Goal: Task Accomplishment & Management: Manage account settings

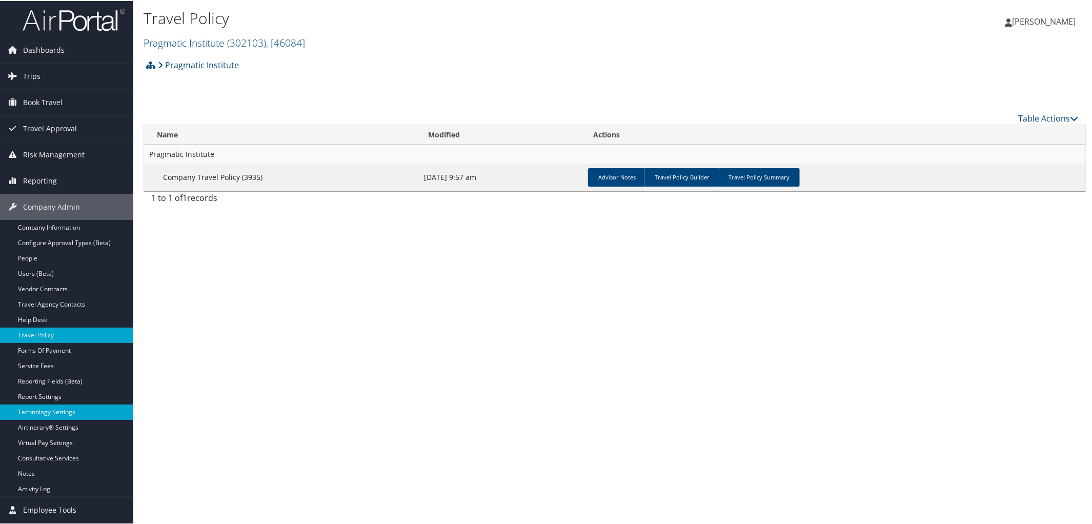
click at [70, 411] on link "Technology Settings" at bounding box center [66, 410] width 133 height 15
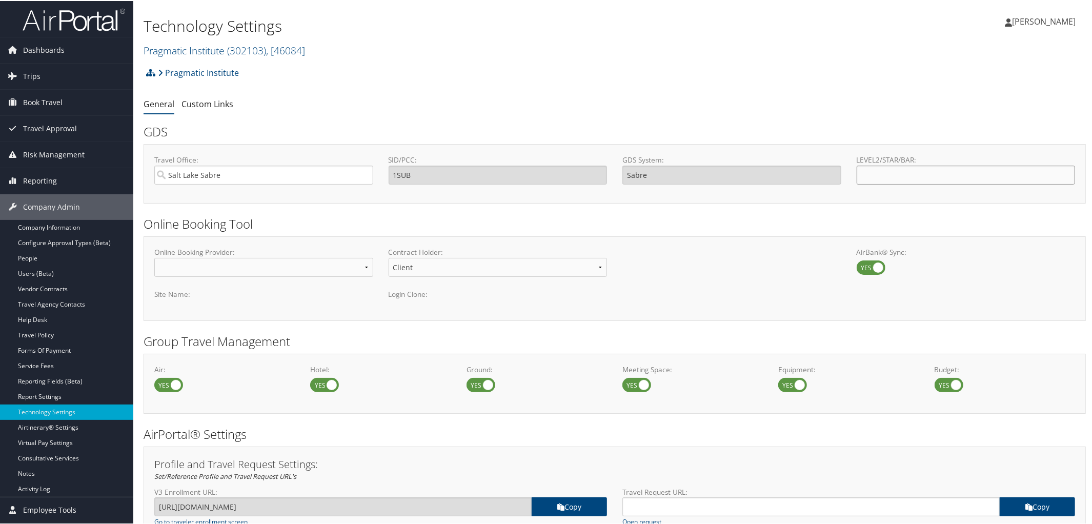
click at [882, 172] on input "LEVEL2/STAR/BAR:" at bounding box center [966, 174] width 219 height 19
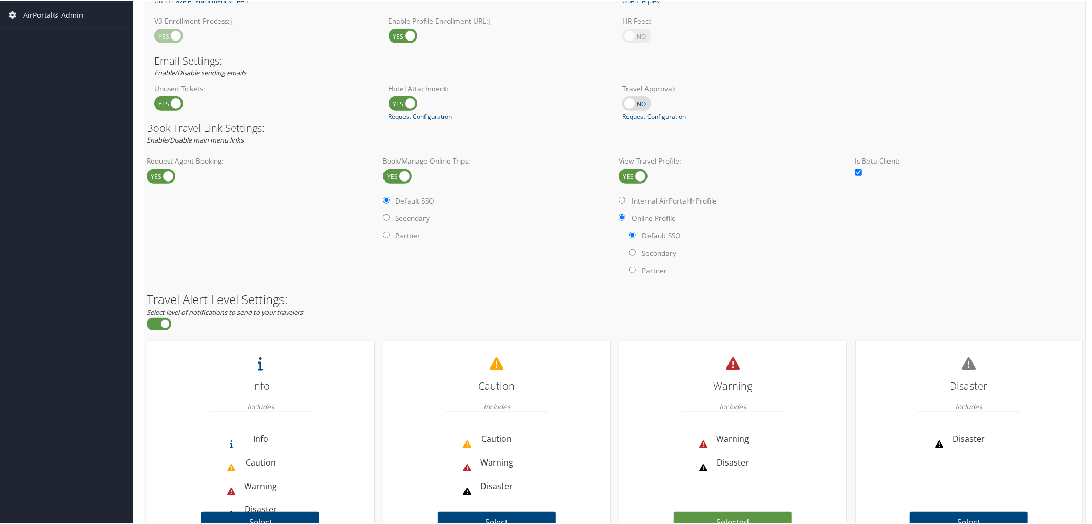
scroll to position [592, 0]
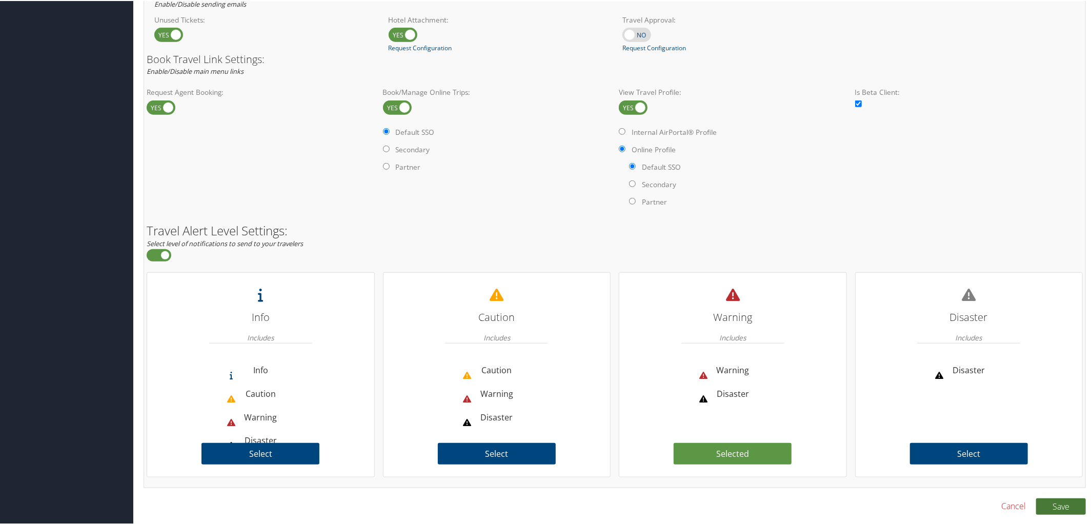
type input "PRAGMATIC"
click at [1052, 506] on button "Save" at bounding box center [1061, 505] width 50 height 16
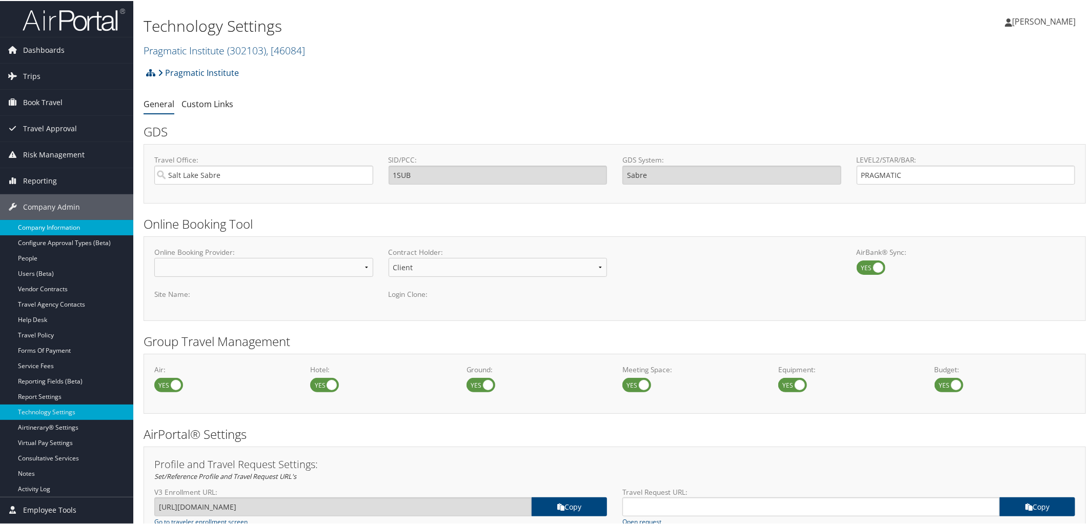
click at [42, 228] on link "Company Information" at bounding box center [66, 226] width 133 height 15
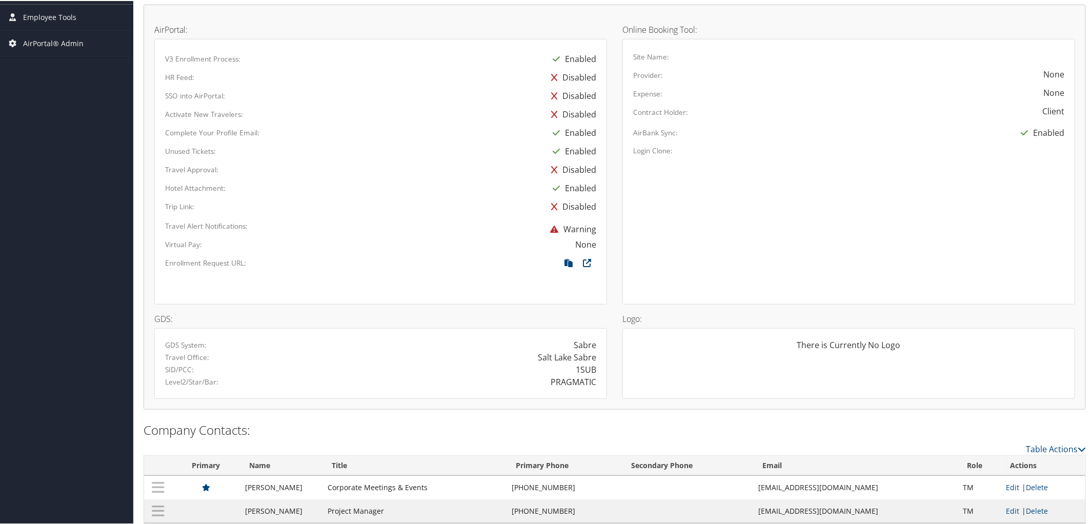
scroll to position [509, 0]
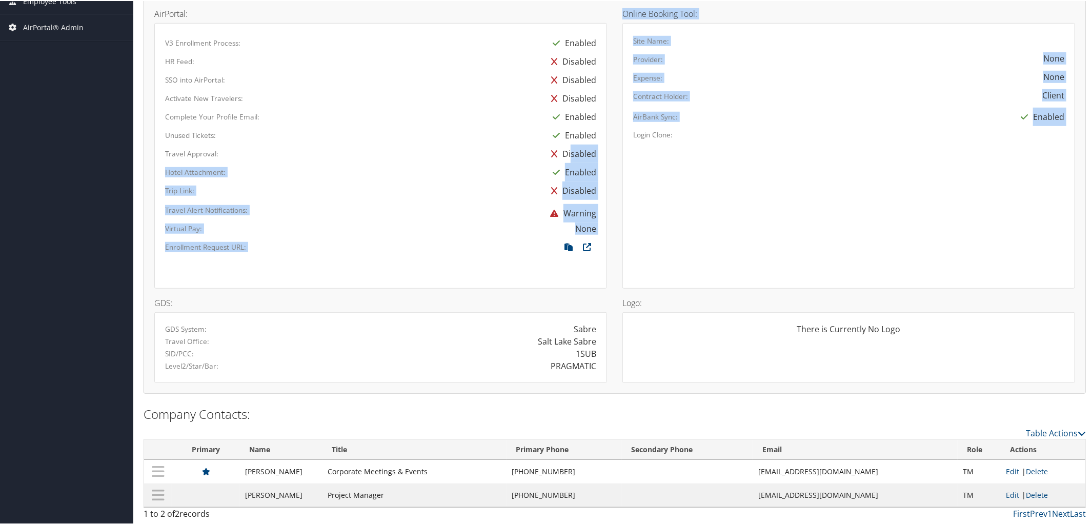
drag, startPoint x: 653, startPoint y: 186, endPoint x: 586, endPoint y: 134, distance: 84.5
click at [1028, 9] on h4 "Online Booking Tool:" at bounding box center [848, 13] width 453 height 8
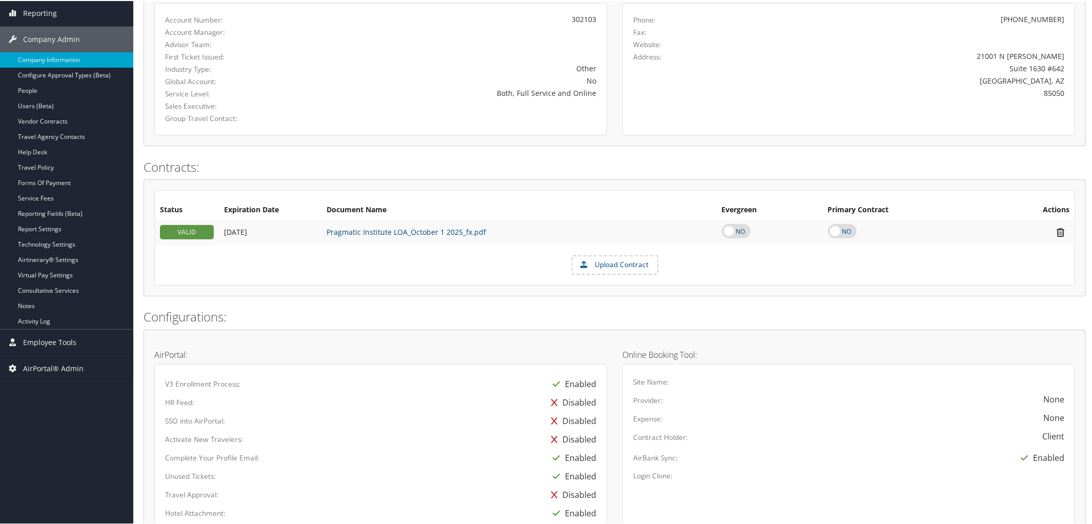
scroll to position [0, 0]
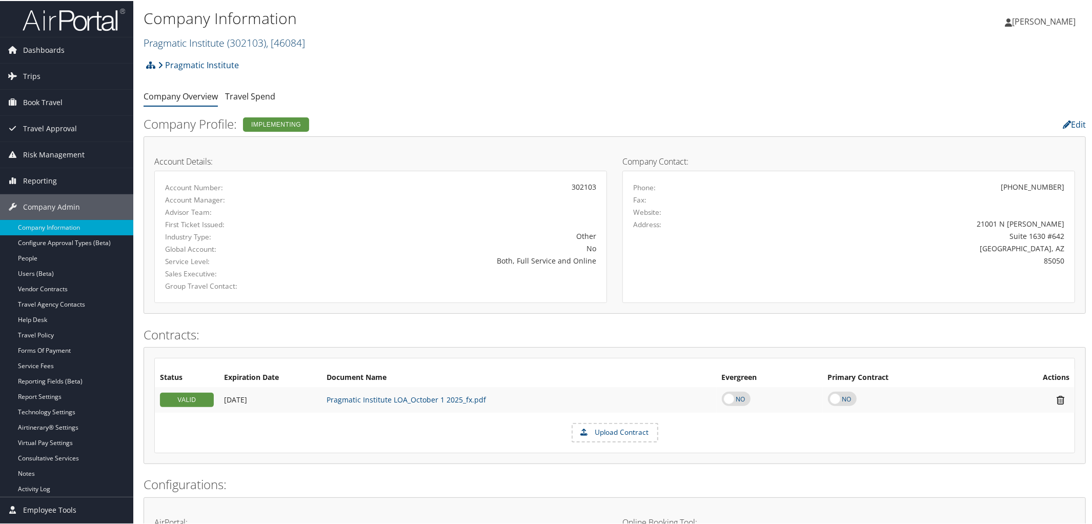
click at [246, 39] on span "( 302103 )" at bounding box center [246, 42] width 39 height 14
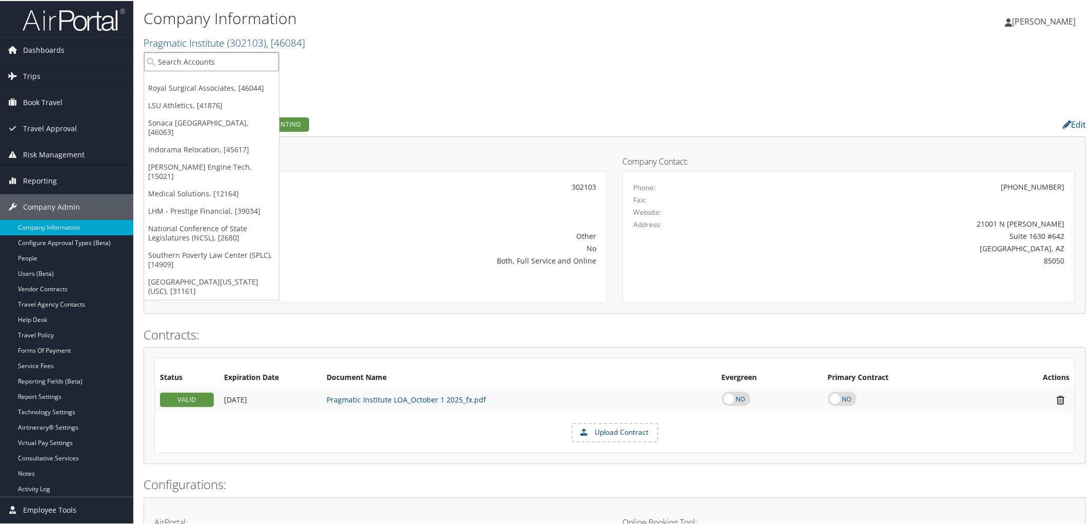
click at [251, 64] on input "search" at bounding box center [211, 60] width 135 height 19
type input "Clears"
click at [200, 80] on div "Clearstead (302102), [46083]" at bounding box center [211, 79] width 146 height 9
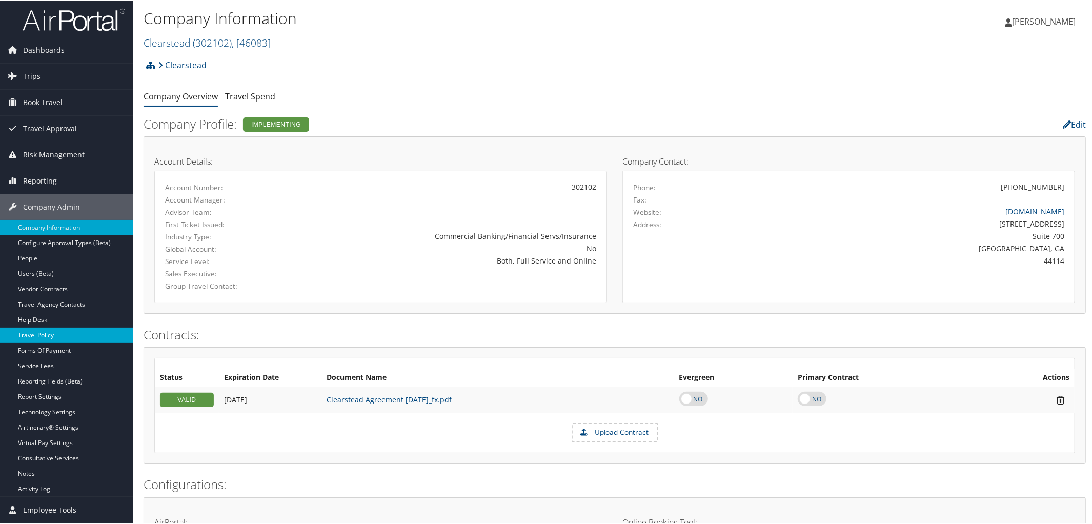
click at [38, 335] on link "Travel Policy" at bounding box center [66, 334] width 133 height 15
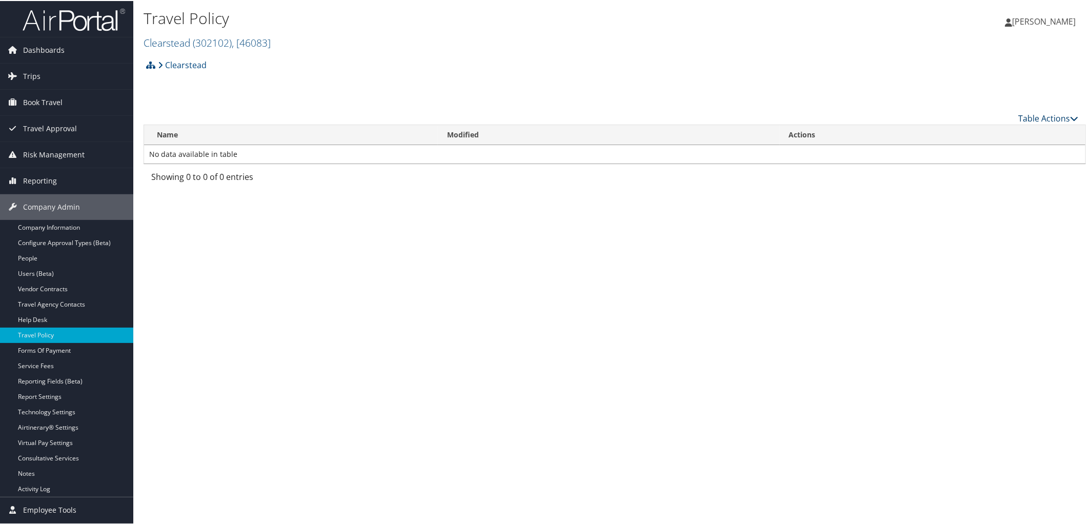
click at [1070, 119] on icon at bounding box center [1074, 117] width 8 height 8
click at [999, 136] on link "Add New Policy" at bounding box center [1013, 132] width 135 height 17
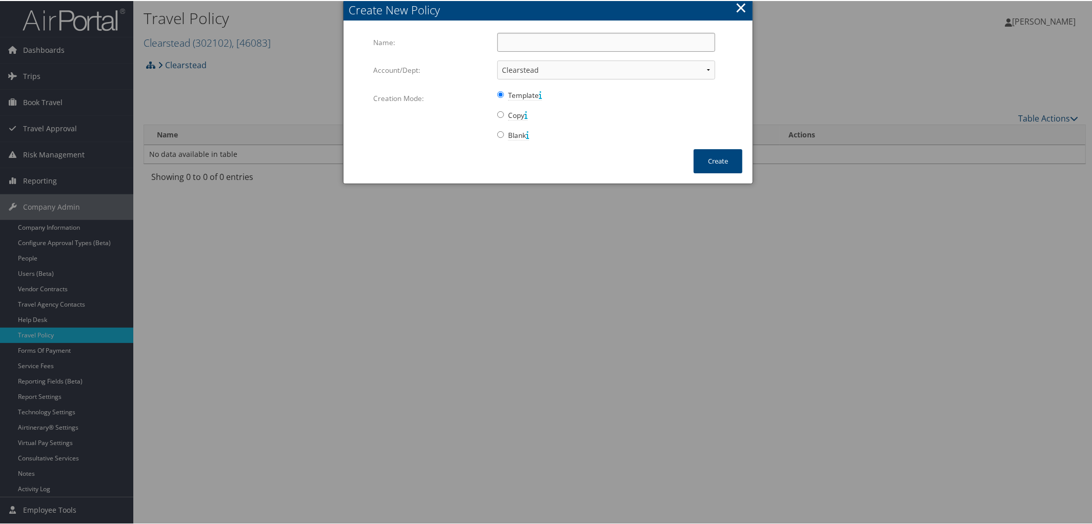
click at [531, 38] on input "Name:" at bounding box center [606, 41] width 218 height 19
type input "Company Travel Policy"
click at [716, 162] on button "Create" at bounding box center [718, 160] width 49 height 24
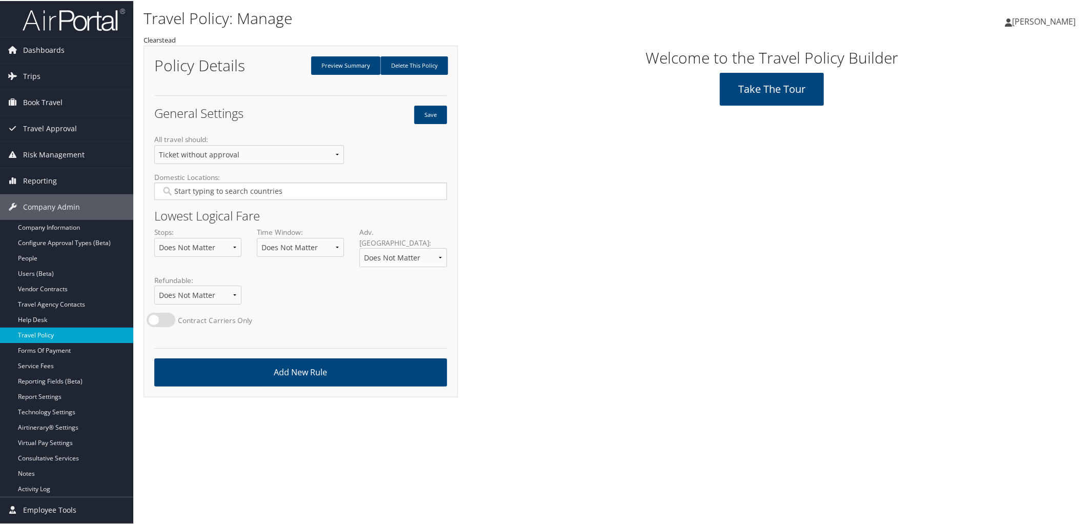
click at [37, 334] on link "Travel Policy" at bounding box center [66, 334] width 133 height 15
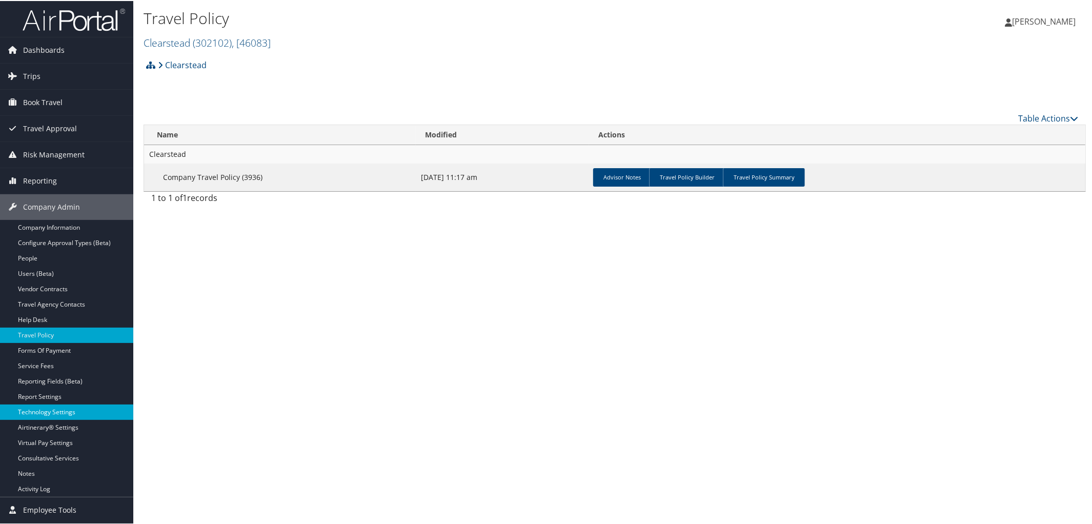
click at [67, 409] on link "Technology Settings" at bounding box center [66, 410] width 133 height 15
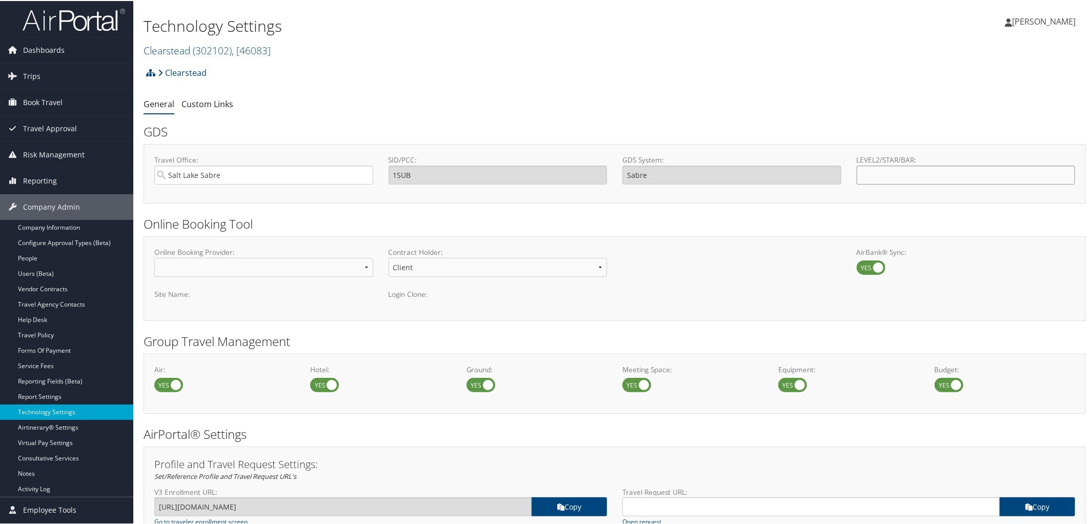
click at [892, 176] on input "LEVEL2/STAR/BAR:" at bounding box center [966, 174] width 219 height 19
type input "CLEARSTEAD"
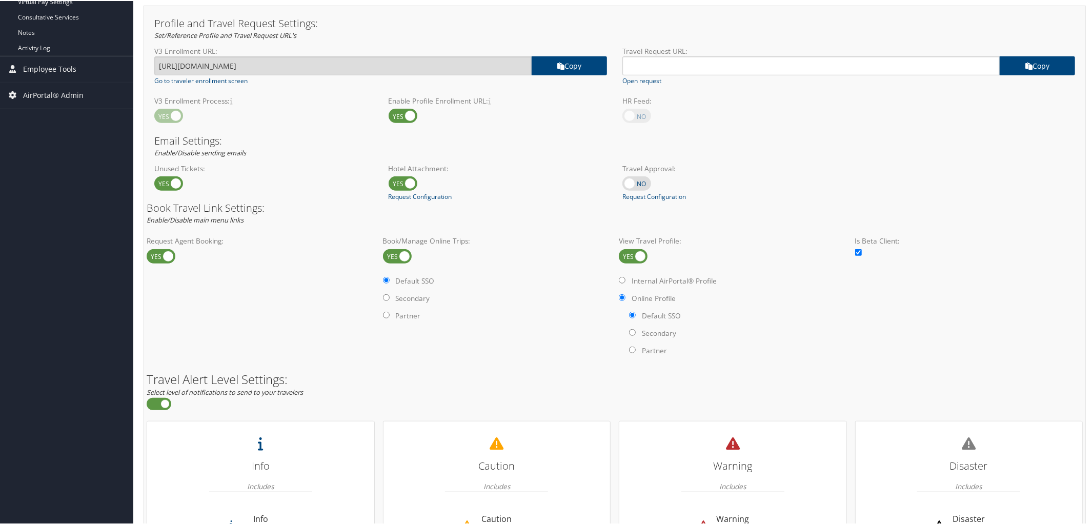
scroll to position [592, 0]
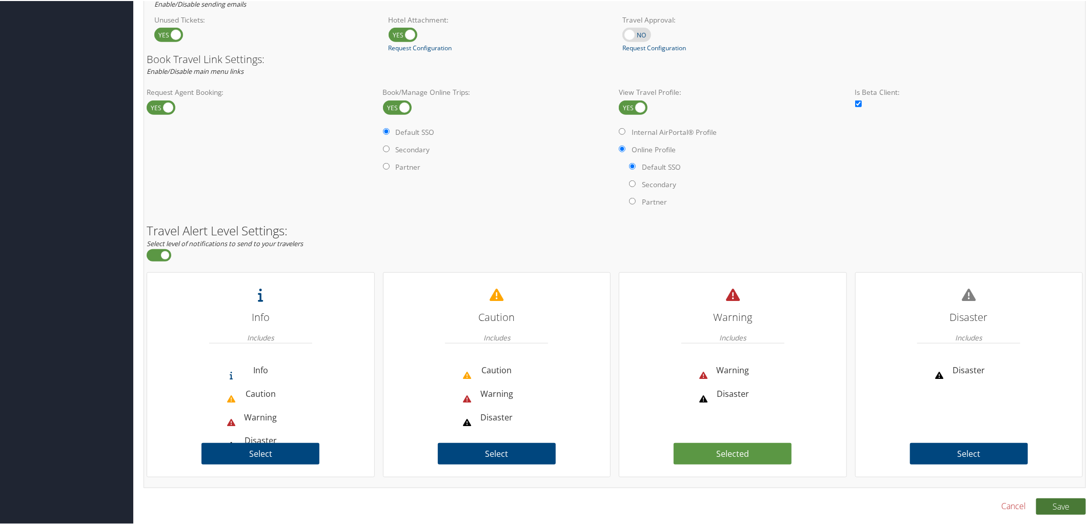
click at [1052, 503] on button "Save" at bounding box center [1061, 505] width 50 height 16
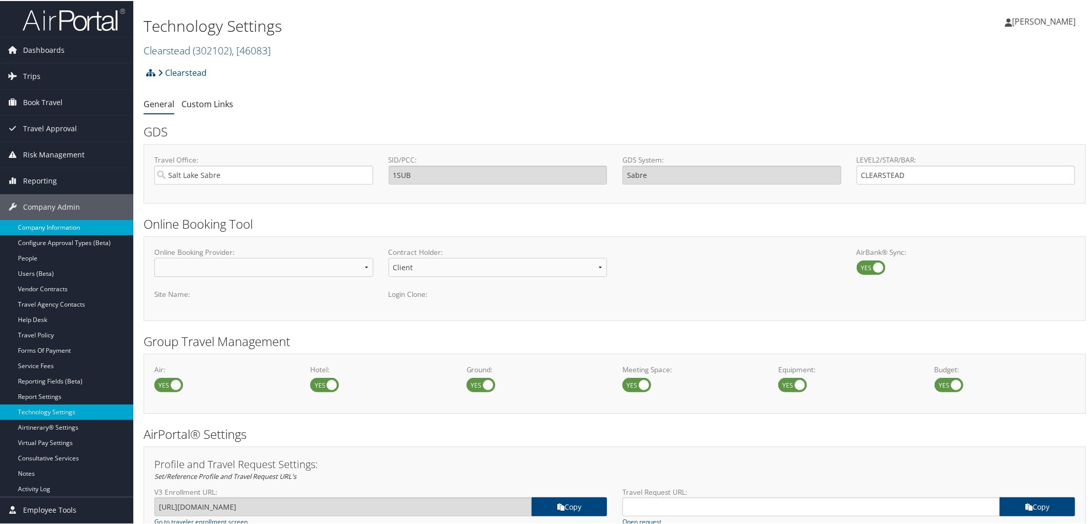
click at [71, 225] on link "Company Information" at bounding box center [66, 226] width 133 height 15
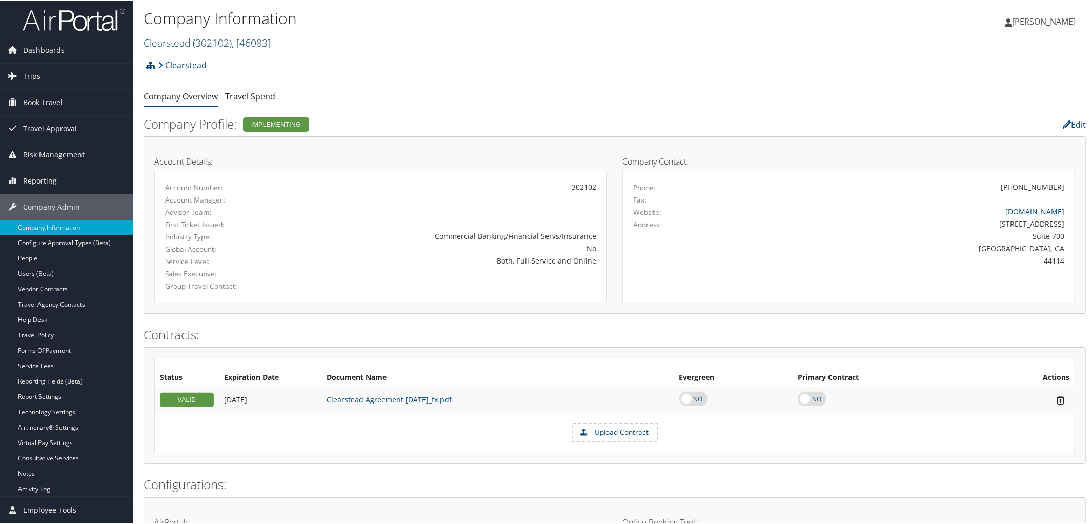
click at [178, 39] on link "Clearstead ( 302102 ) , [ 46083 ]" at bounding box center [207, 42] width 127 height 14
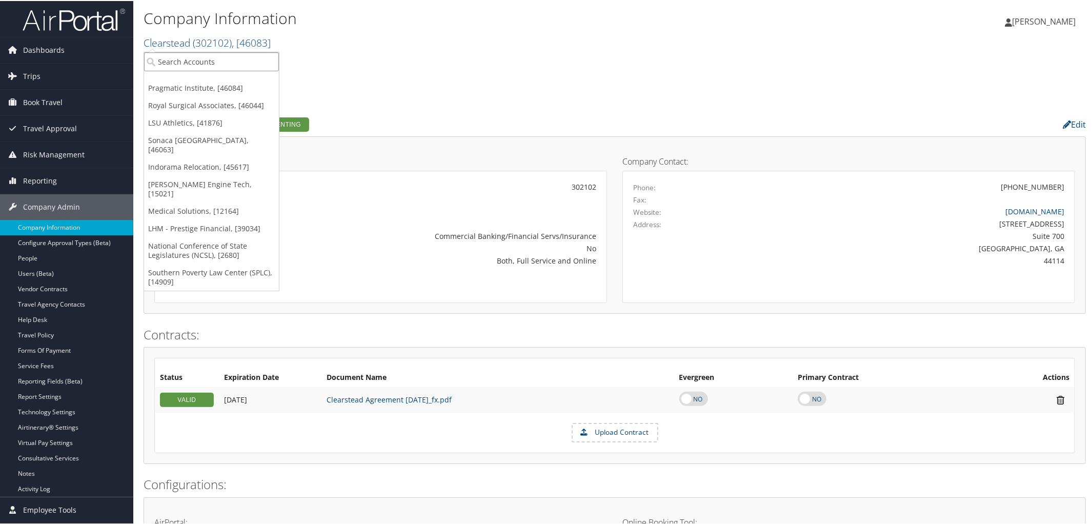
click at [190, 58] on input "search" at bounding box center [211, 60] width 135 height 19
type input "Goosehead"
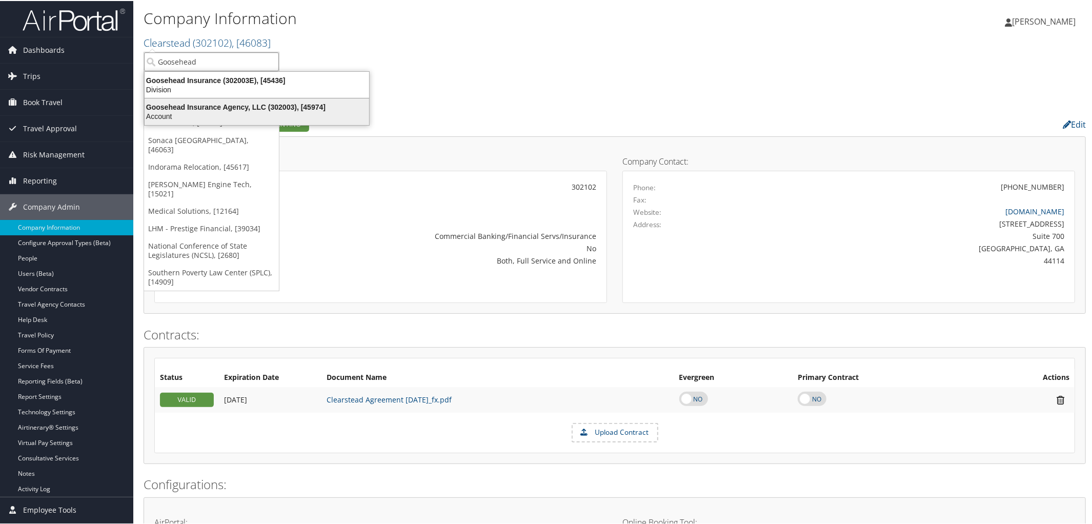
click at [199, 111] on div "Account" at bounding box center [256, 115] width 237 height 9
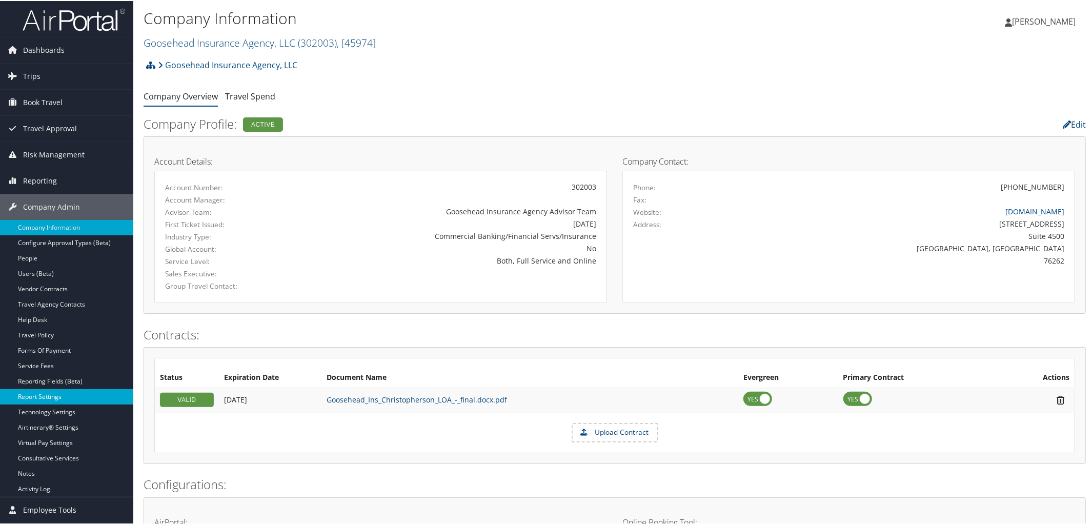
click at [60, 396] on link "Report Settings" at bounding box center [66, 395] width 133 height 15
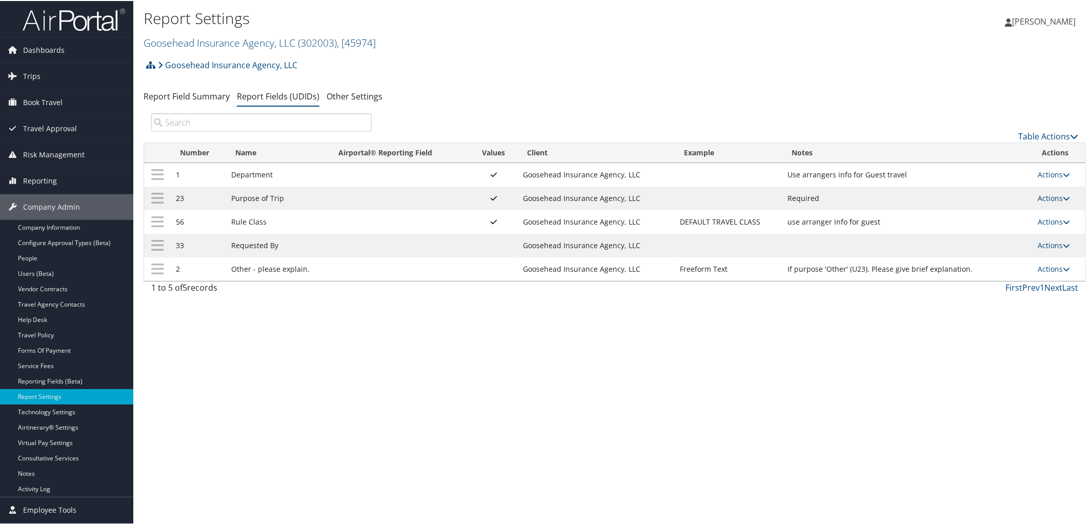
click at [1059, 199] on link "Actions" at bounding box center [1054, 197] width 32 height 10
click at [981, 210] on link "Update Report Field Values" at bounding box center [1010, 213] width 111 height 17
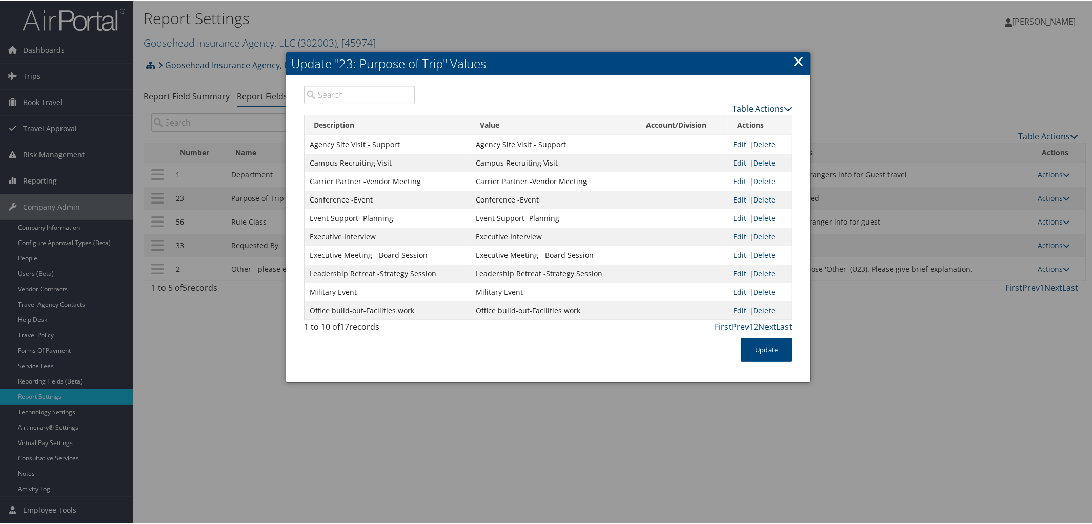
click at [785, 104] on icon at bounding box center [788, 108] width 8 height 8
click at [690, 154] on link "Page Length" at bounding box center [722, 157] width 135 height 17
click at [666, 144] on link "25" at bounding box center [722, 141] width 135 height 17
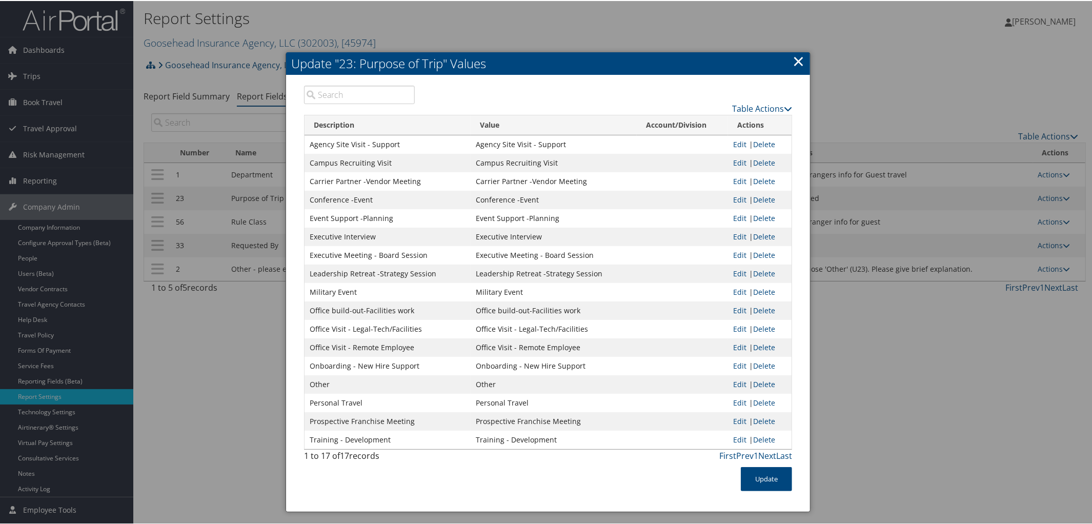
click at [799, 61] on link "×" at bounding box center [798, 60] width 12 height 21
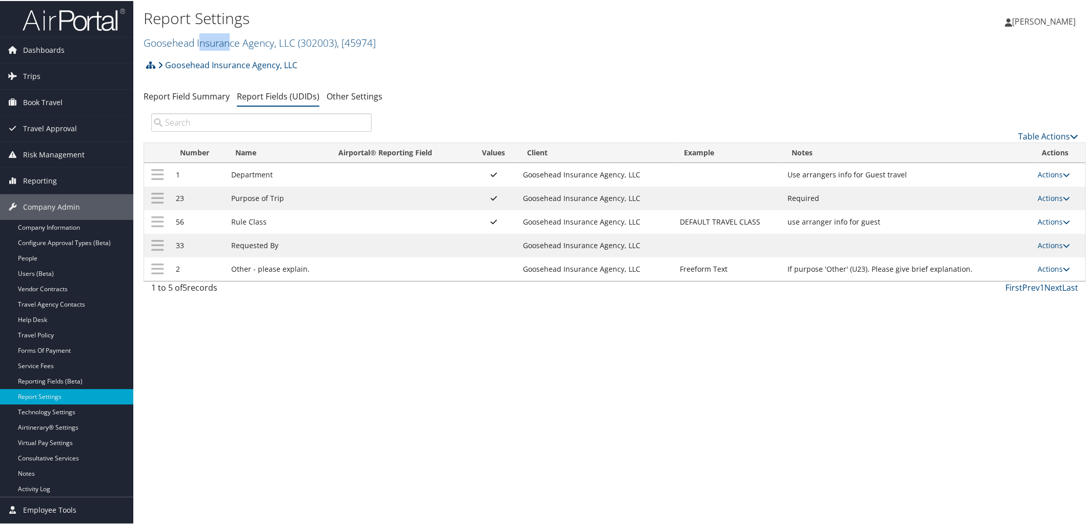
drag, startPoint x: 229, startPoint y: 38, endPoint x: 200, endPoint y: 49, distance: 31.0
click at [200, 49] on h2 "Goosehead Insurance Agency, LLC ( 302003 ) , [ 45974 ]" at bounding box center [458, 40] width 628 height 17
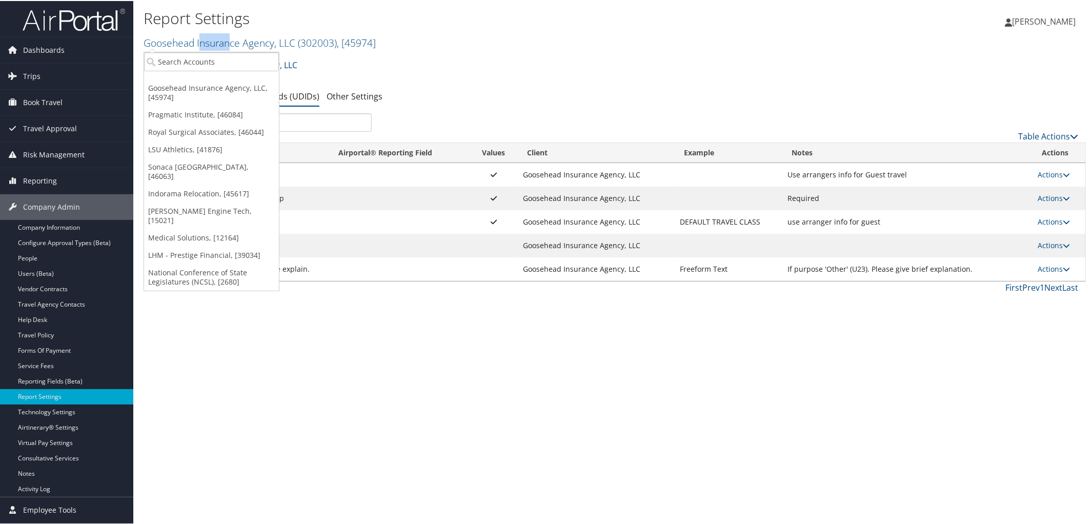
click at [200, 49] on h2 "Goosehead Insurance Agency, LLC ( 302003 ) , [ 45974 ]" at bounding box center [458, 40] width 628 height 17
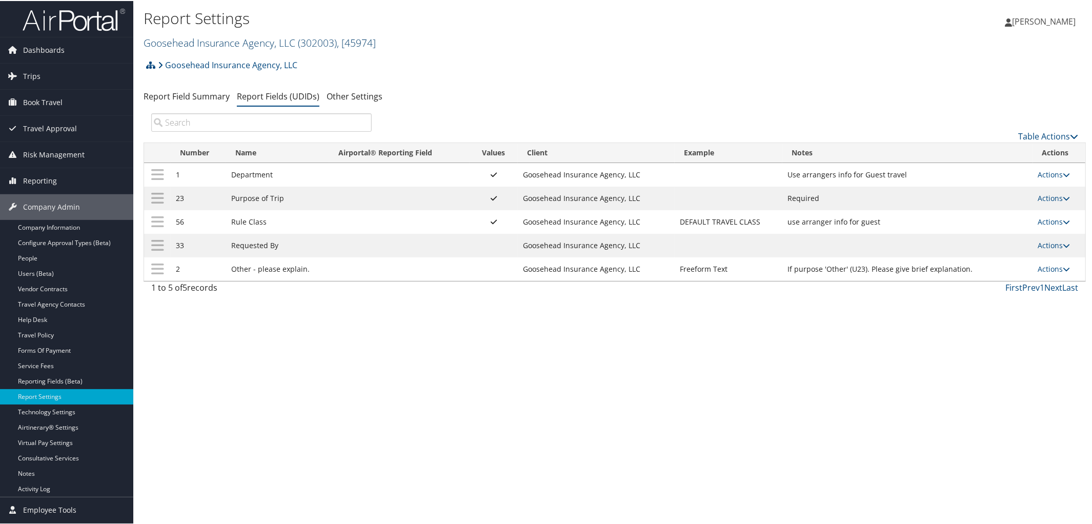
click at [198, 43] on link "Goosehead Insurance Agency, LLC ( 302003 ) , [ 45974 ]" at bounding box center [260, 42] width 232 height 14
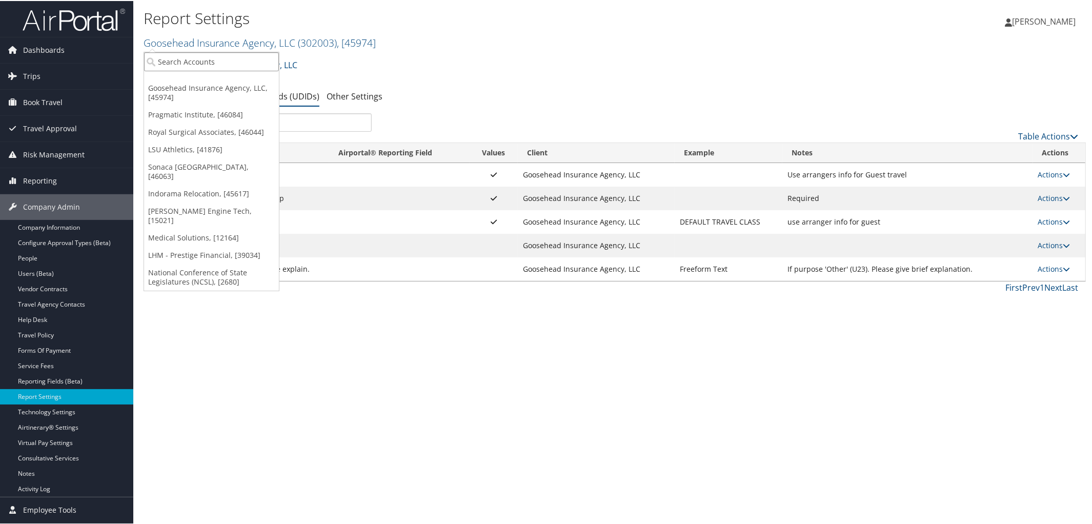
click at [197, 58] on input "search" at bounding box center [211, 60] width 135 height 19
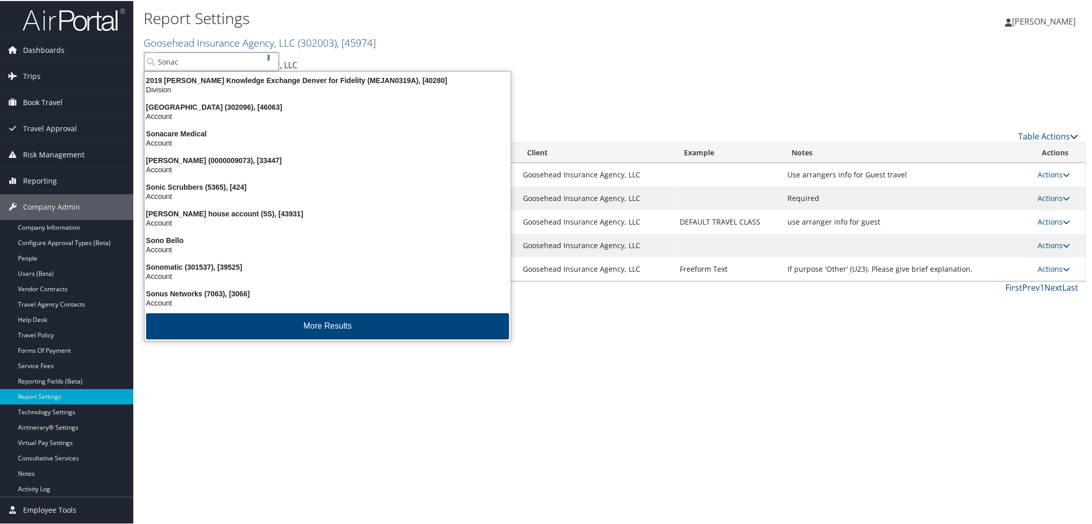
type input "Sonaca"
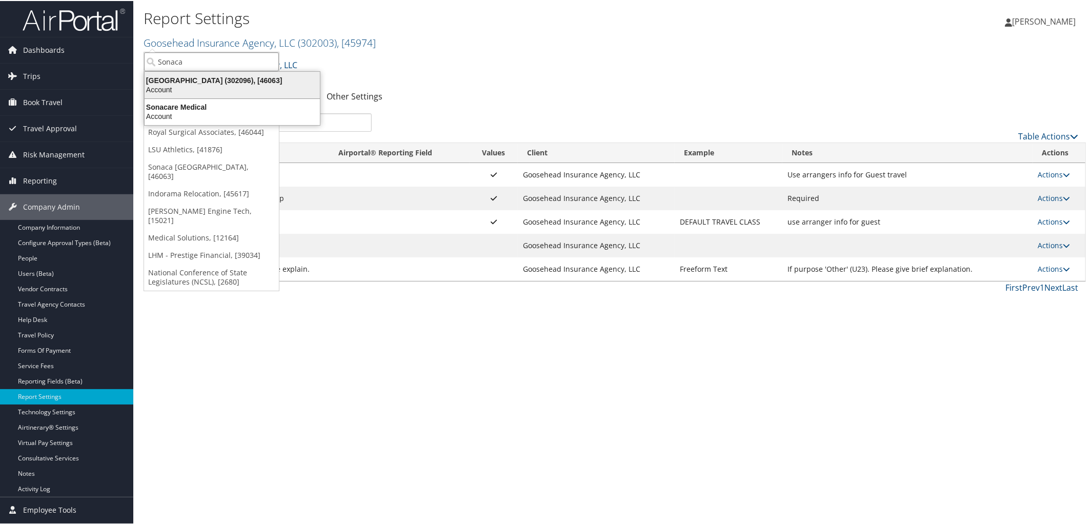
click at [203, 85] on div "Account" at bounding box center [232, 88] width 188 height 9
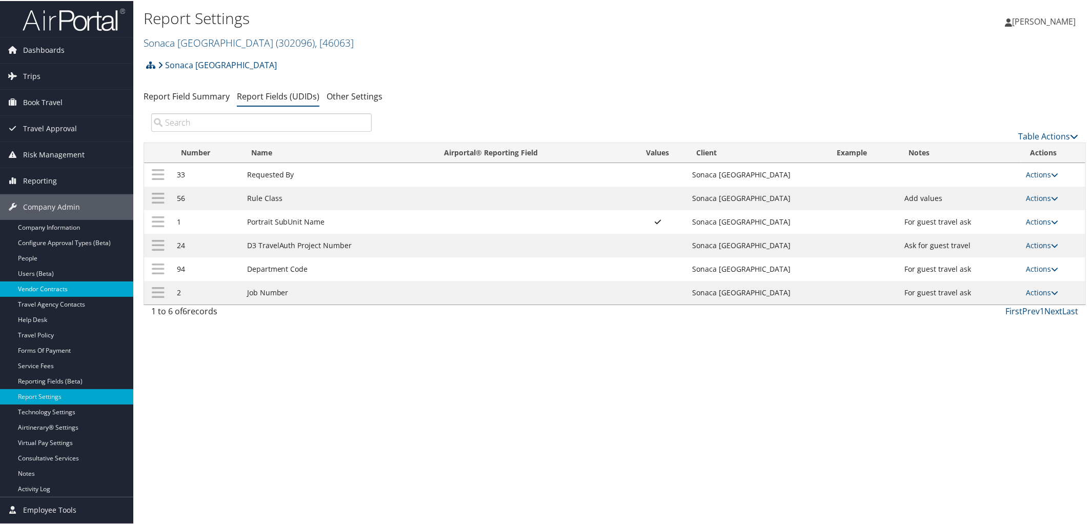
click at [51, 282] on link "Vendor Contracts" at bounding box center [66, 287] width 133 height 15
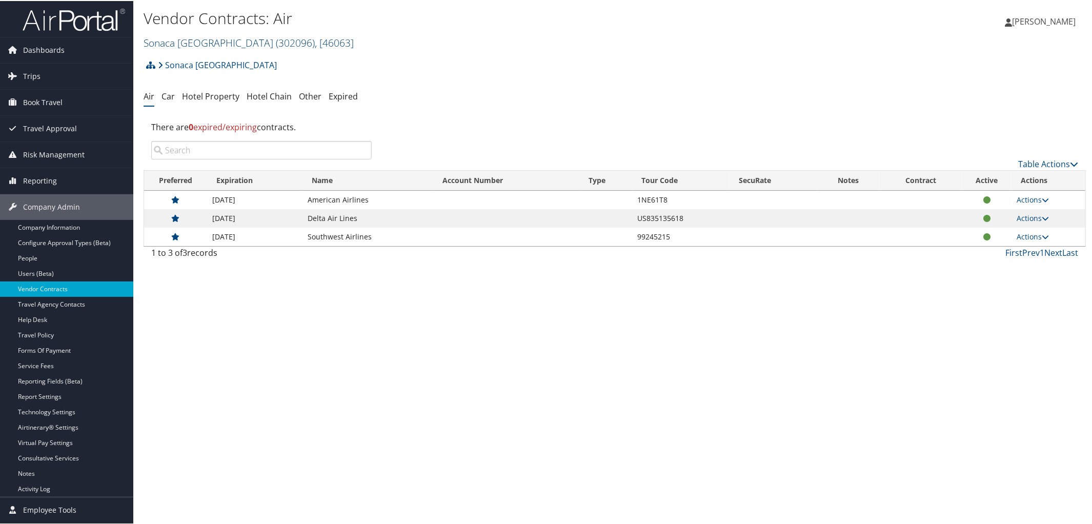
click at [190, 43] on link "[GEOGRAPHIC_DATA] ( 302096 ) , [ 46063 ]" at bounding box center [249, 42] width 210 height 14
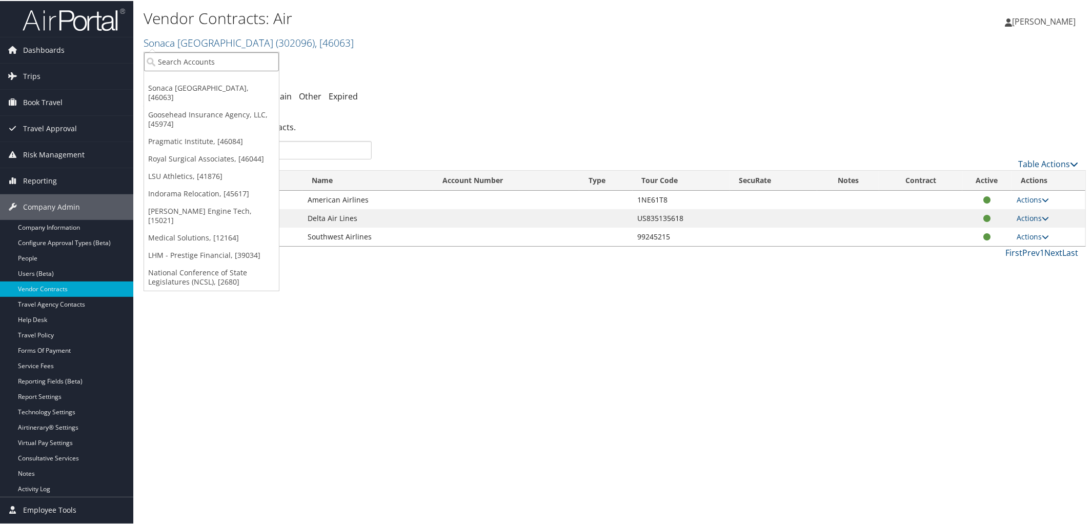
click at [204, 64] on input "search" at bounding box center [211, 60] width 135 height 19
type input "GHSP"
click at [357, 63] on div "Sonaca [GEOGRAPHIC_DATA] Account Structure Sonaca [GEOGRAPHIC_DATA] (302096) IM…" at bounding box center [615, 68] width 942 height 28
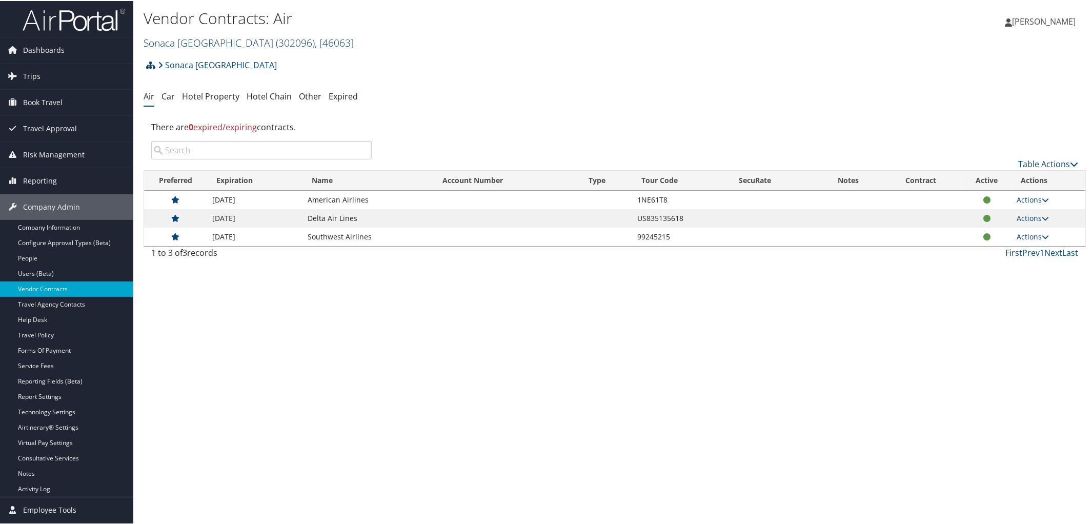
click at [178, 43] on link "[GEOGRAPHIC_DATA] ( 302096 ) , [ 46063 ]" at bounding box center [249, 42] width 210 height 14
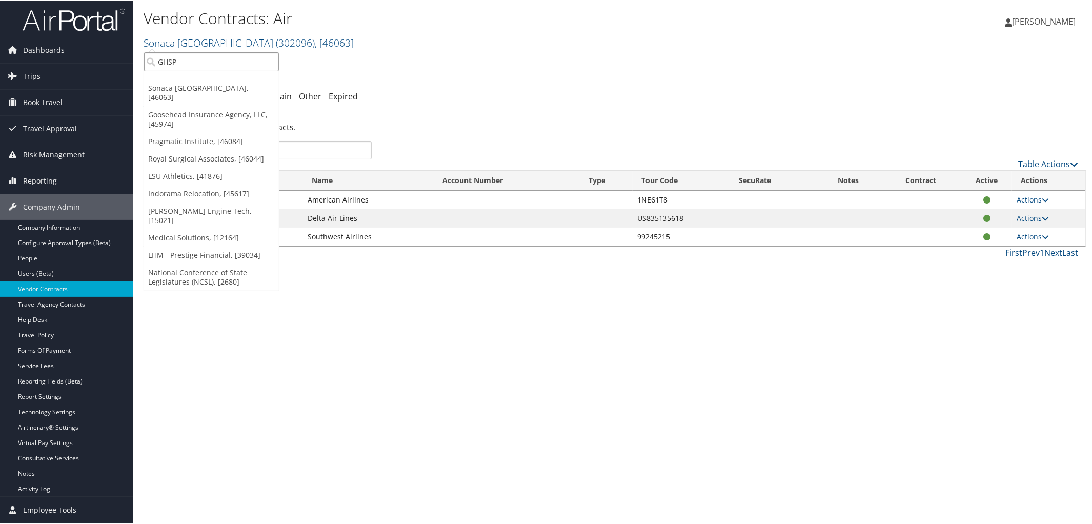
click at [182, 58] on input "GHSP" at bounding box center [211, 60] width 135 height 19
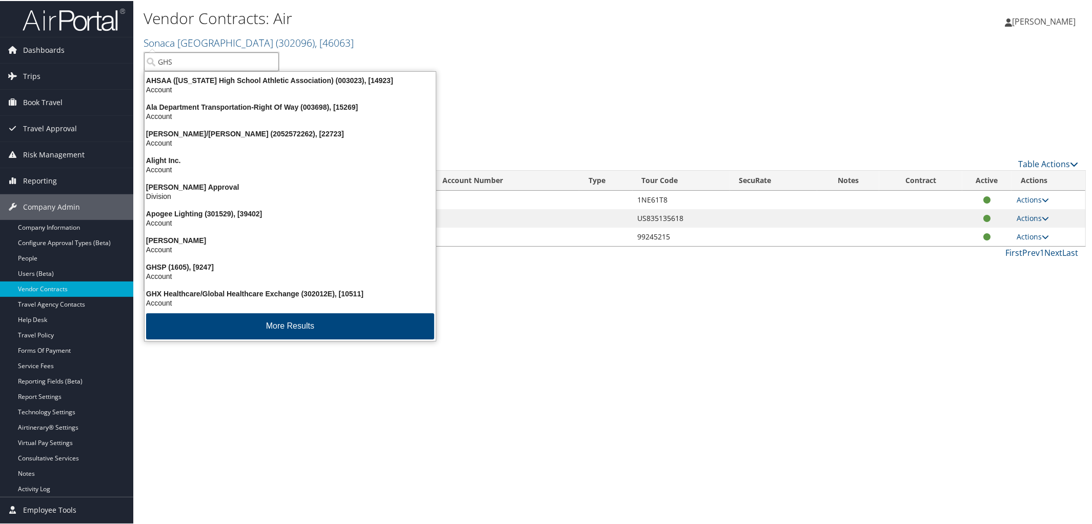
type input "GHSP"
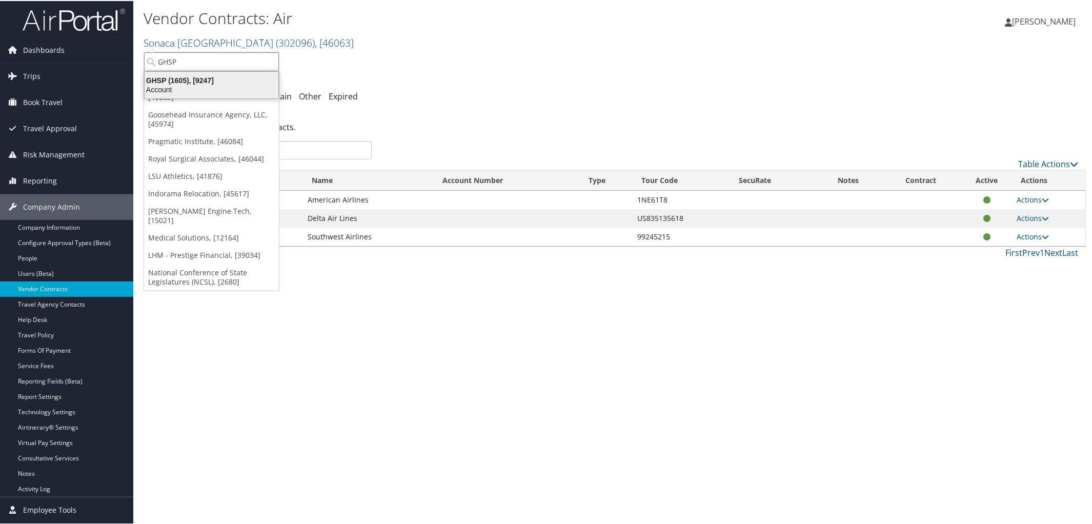
click at [150, 80] on div "GHSP (1605), [9247]" at bounding box center [211, 79] width 146 height 9
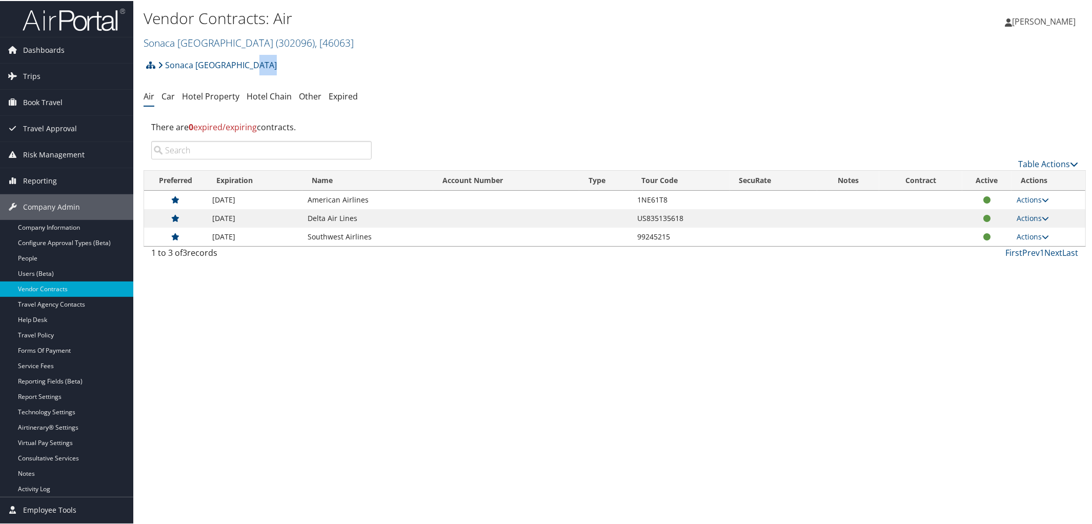
click at [150, 80] on div "Sonaca North America Account Structure Sonaca North America (302096) IMPLEMENTI…" at bounding box center [615, 68] width 942 height 28
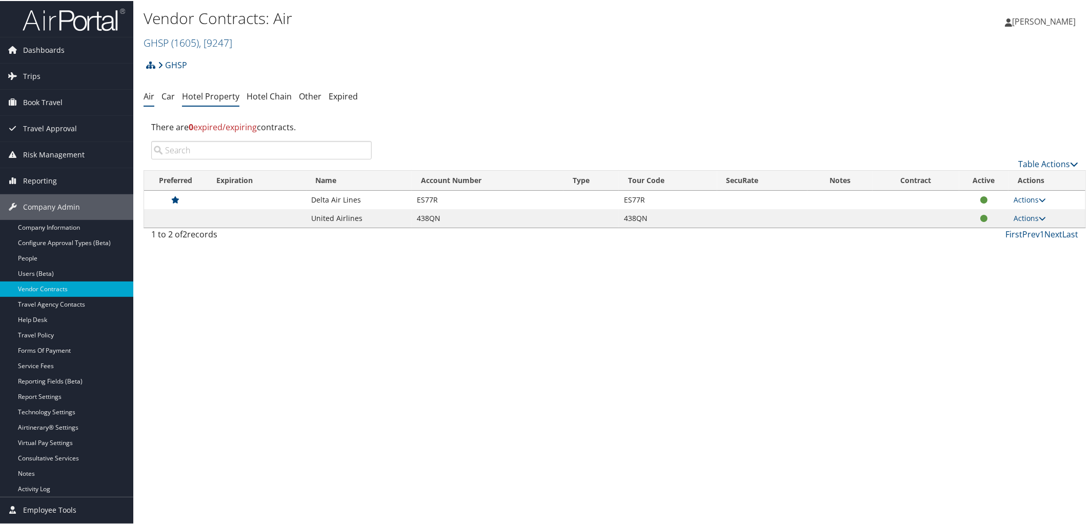
click at [215, 94] on link "Hotel Property" at bounding box center [210, 95] width 57 height 11
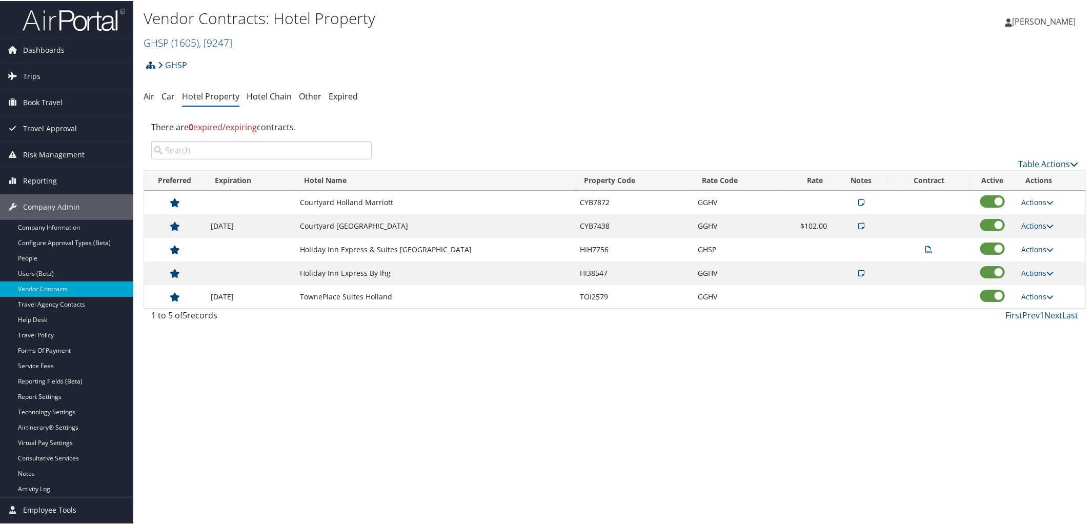
click at [926, 250] on icon at bounding box center [929, 248] width 7 height 7
click at [178, 36] on span "( 1605 )" at bounding box center [185, 42] width 28 height 14
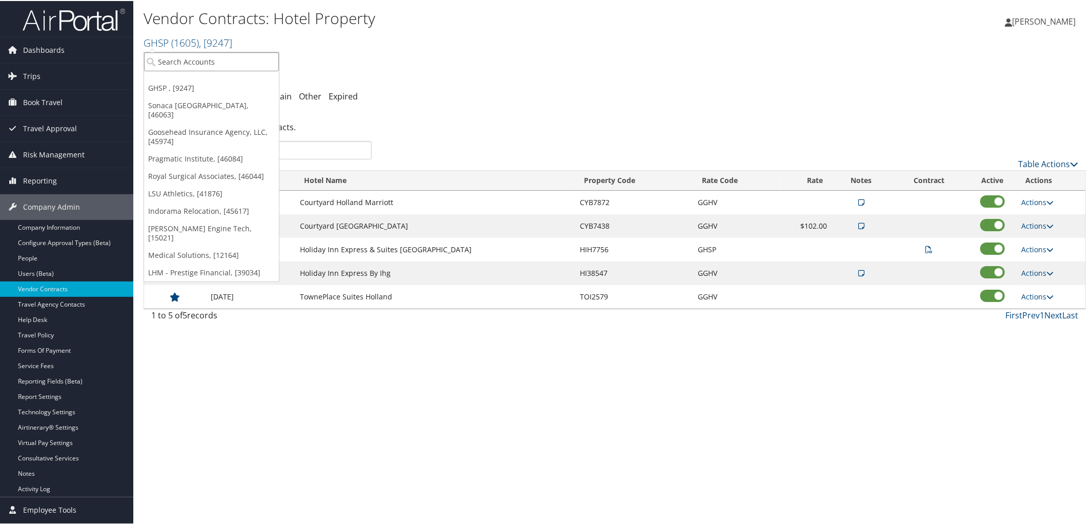
click at [191, 66] on input "search" at bounding box center [211, 60] width 135 height 19
type input "301463"
click at [192, 83] on div "University of Southern California (USC) (301463), [31161]" at bounding box center [266, 79] width 256 height 9
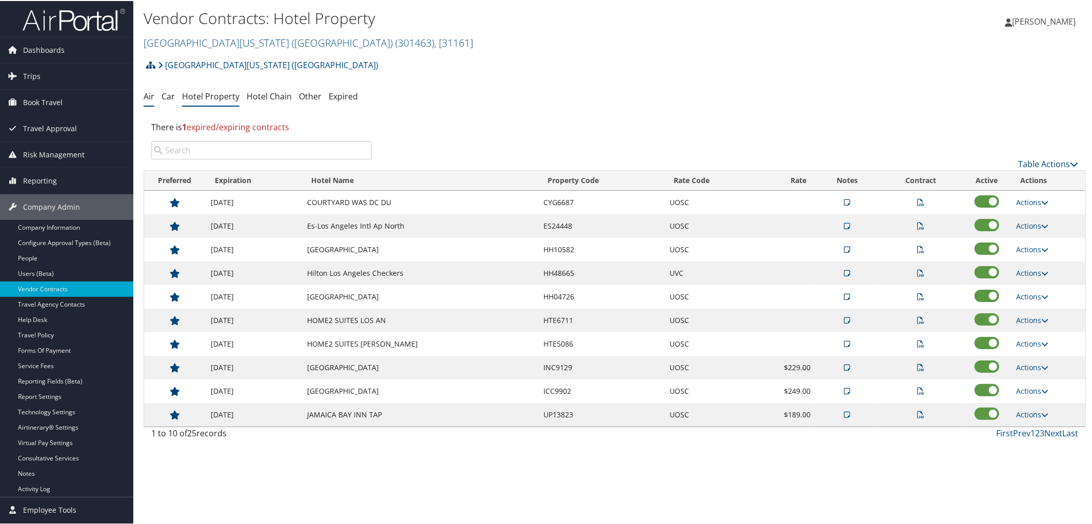
drag, startPoint x: 147, startPoint y: 89, endPoint x: 145, endPoint y: 96, distance: 7.3
click at [145, 96] on li "Air" at bounding box center [149, 96] width 11 height 18
click at [145, 96] on link "Air" at bounding box center [149, 95] width 11 height 11
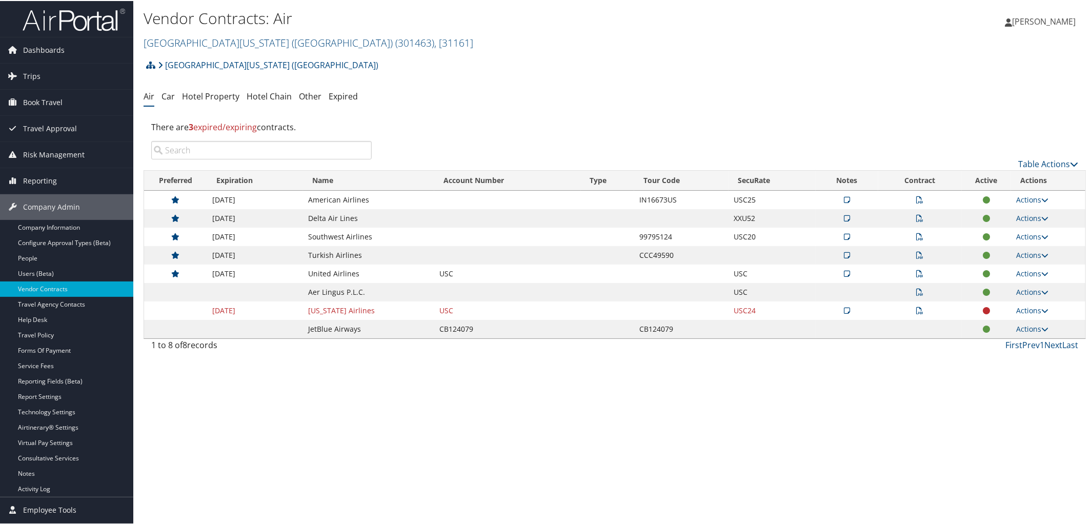
click at [847, 215] on td at bounding box center [847, 217] width 63 height 18
click at [844, 218] on icon at bounding box center [847, 217] width 6 height 7
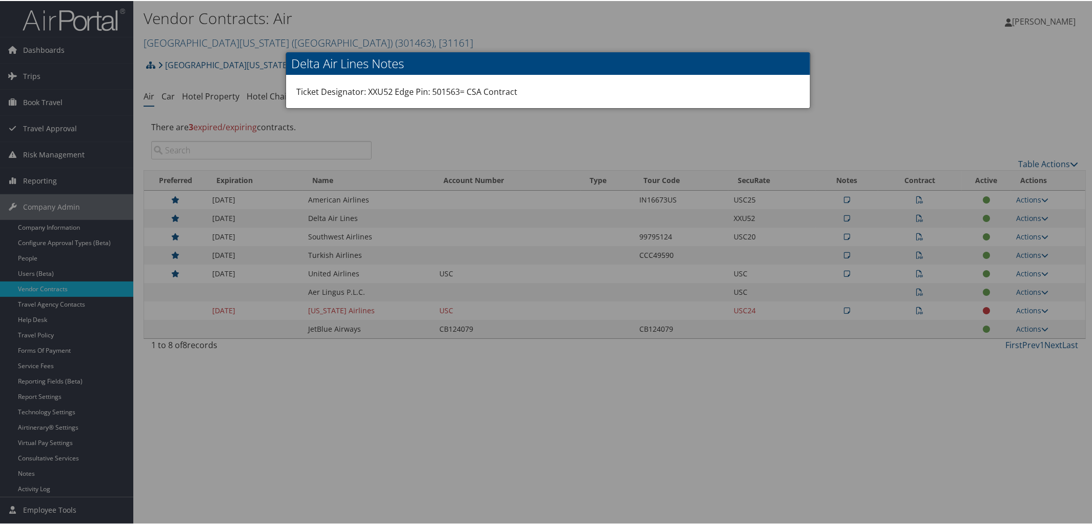
click at [876, 88] on div at bounding box center [548, 262] width 1096 height 524
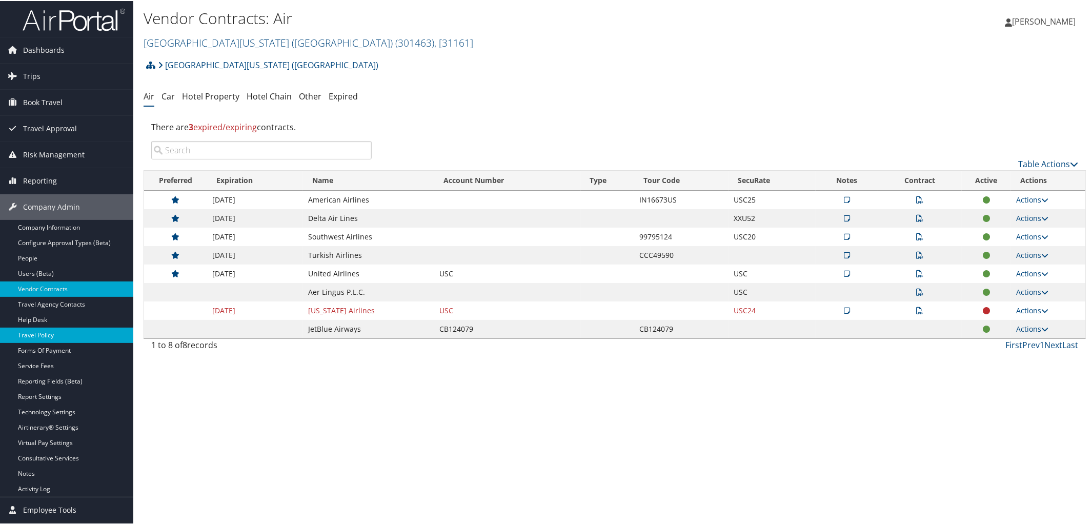
click at [68, 329] on link "Travel Policy" at bounding box center [66, 334] width 133 height 15
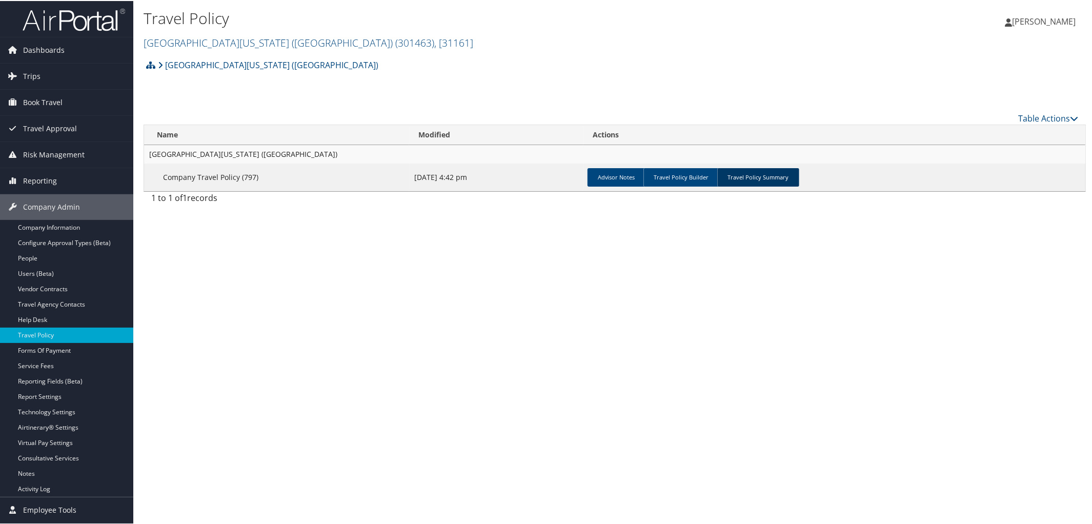
click at [762, 176] on link "Travel Policy Summary" at bounding box center [758, 176] width 82 height 18
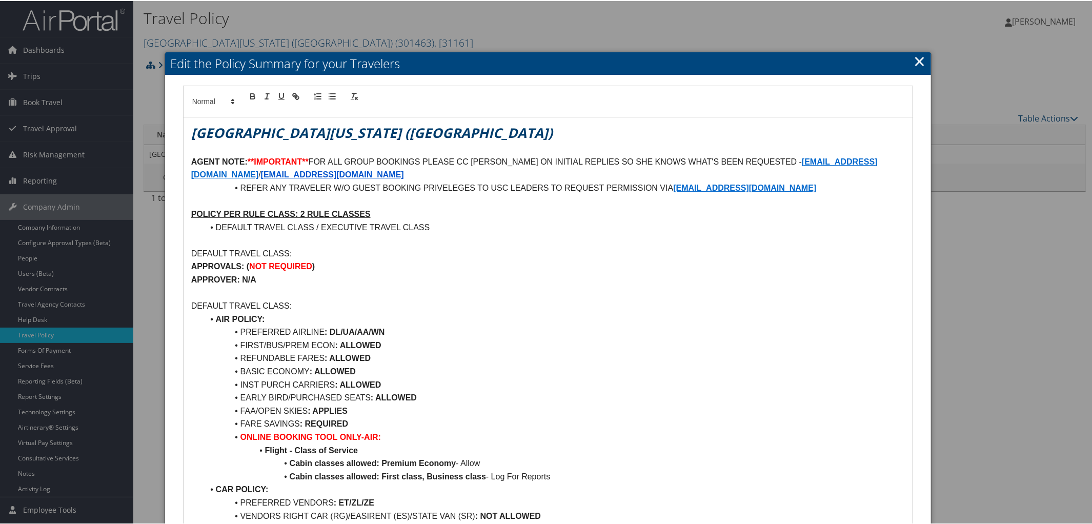
click at [913, 61] on link "×" at bounding box center [919, 60] width 12 height 21
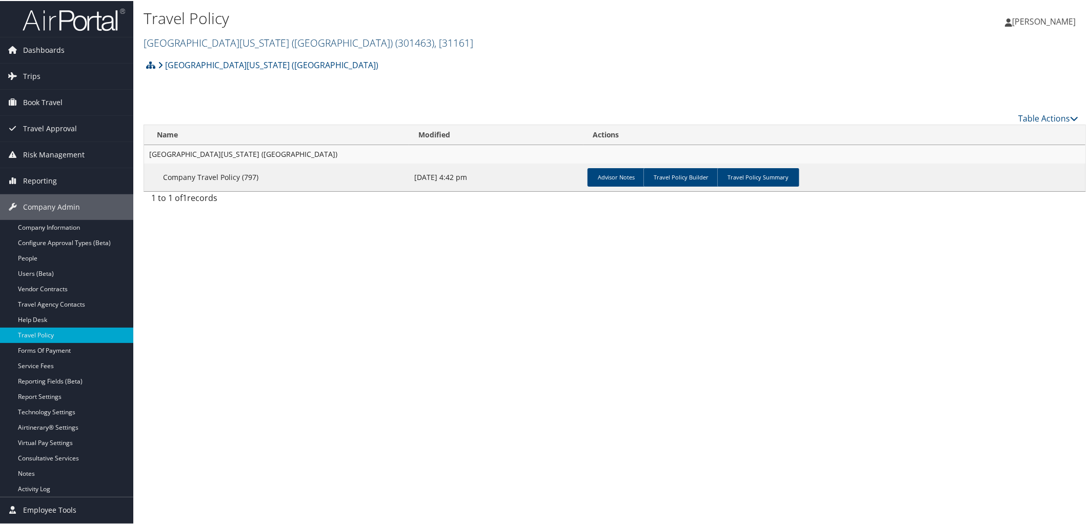
click at [197, 40] on link "University of Southern California (USC) ( 301463 ) , [ 31161 ]" at bounding box center [309, 42] width 330 height 14
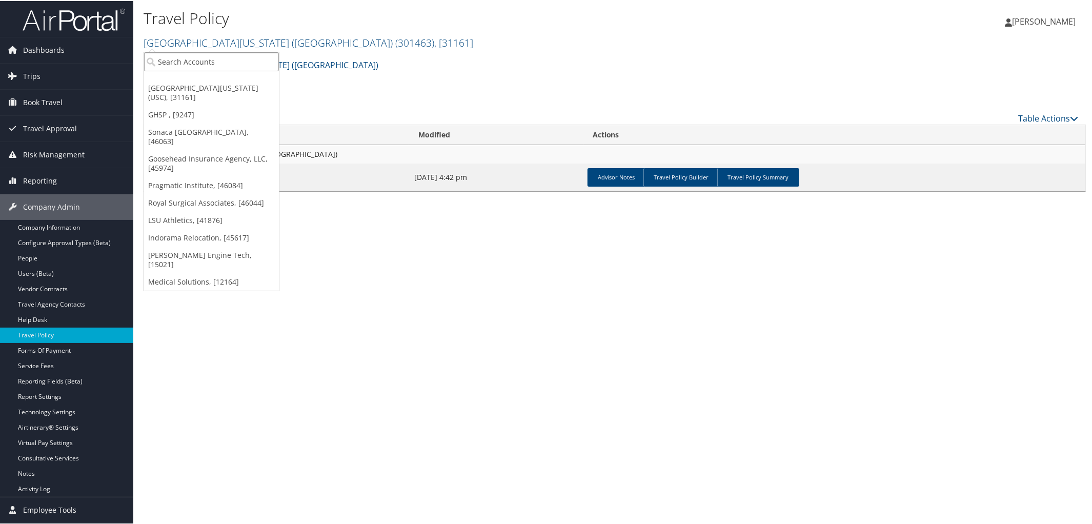
click at [194, 55] on input "search" at bounding box center [211, 60] width 135 height 19
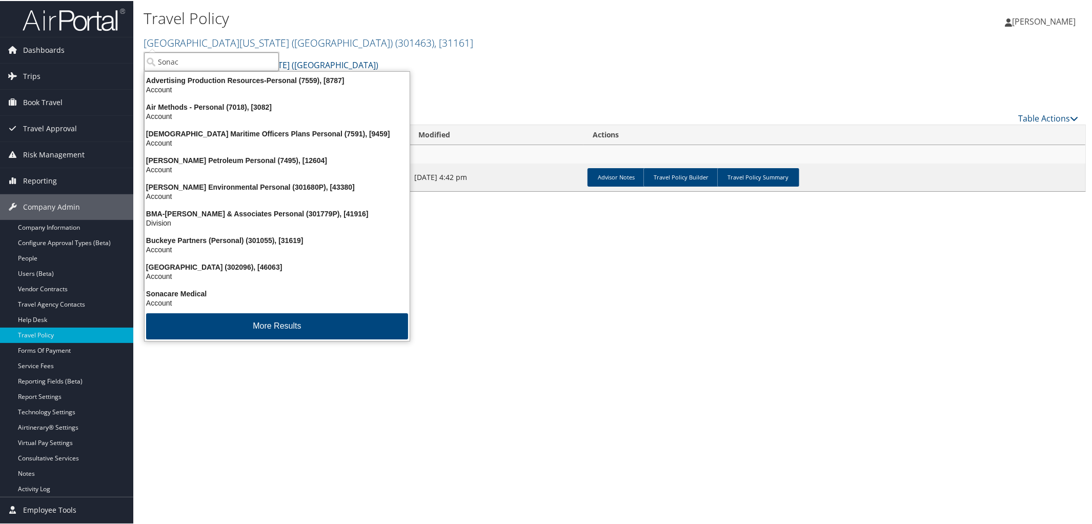
type input "Sonaca"
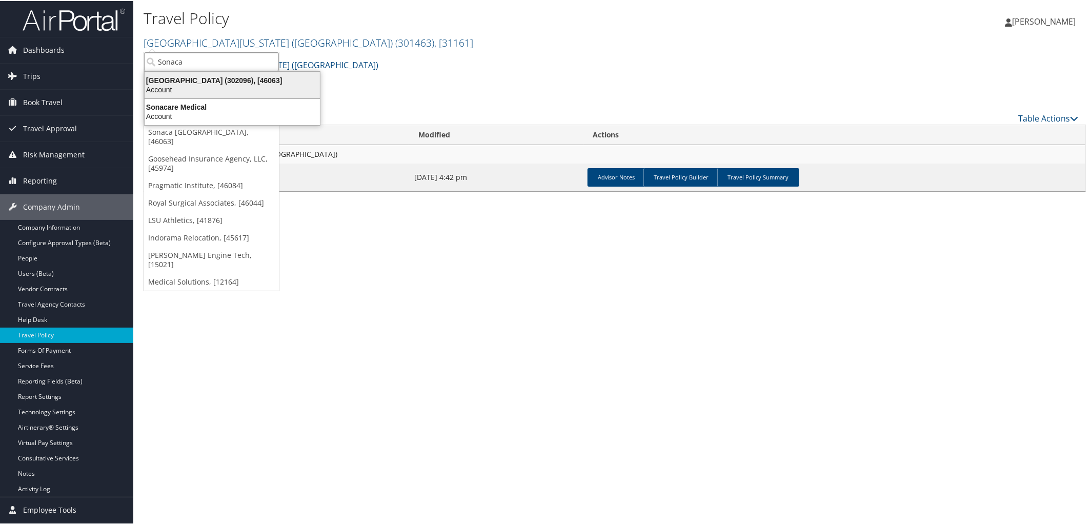
click at [198, 81] on div "Sonaca North America (302096), [46063]" at bounding box center [232, 79] width 188 height 9
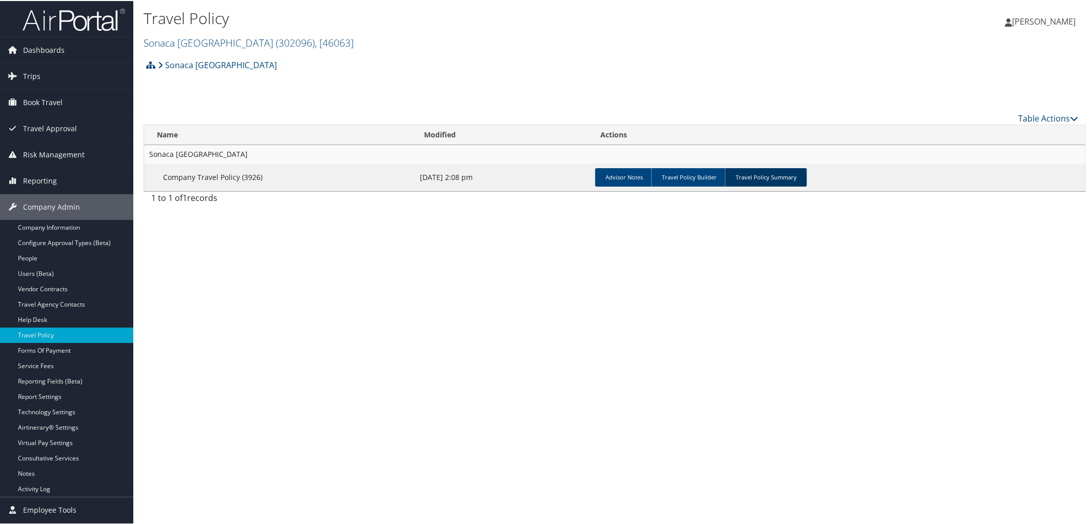
click at [769, 171] on link "Travel Policy Summary" at bounding box center [766, 176] width 82 height 18
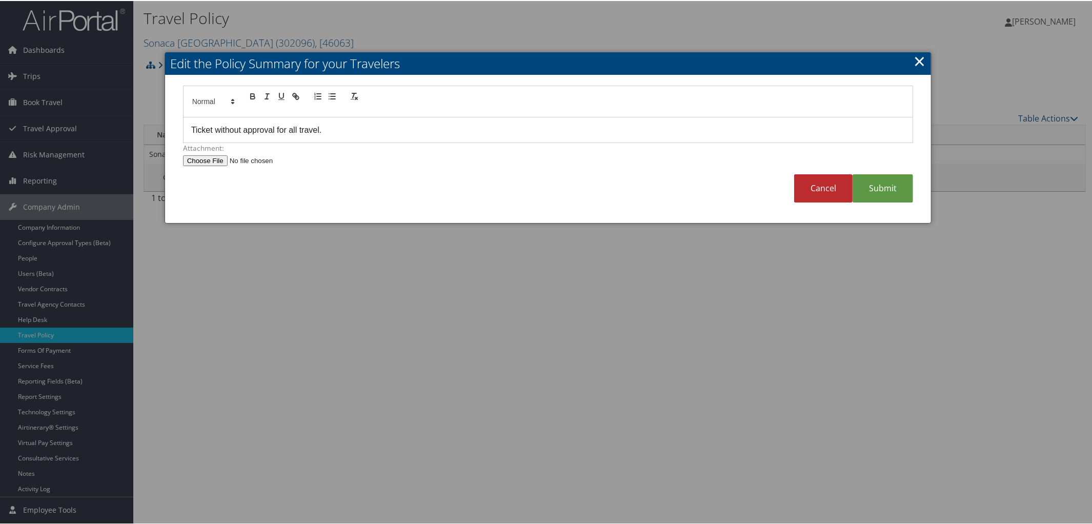
click at [914, 63] on link "×" at bounding box center [919, 60] width 12 height 21
